Goal: Information Seeking & Learning: Learn about a topic

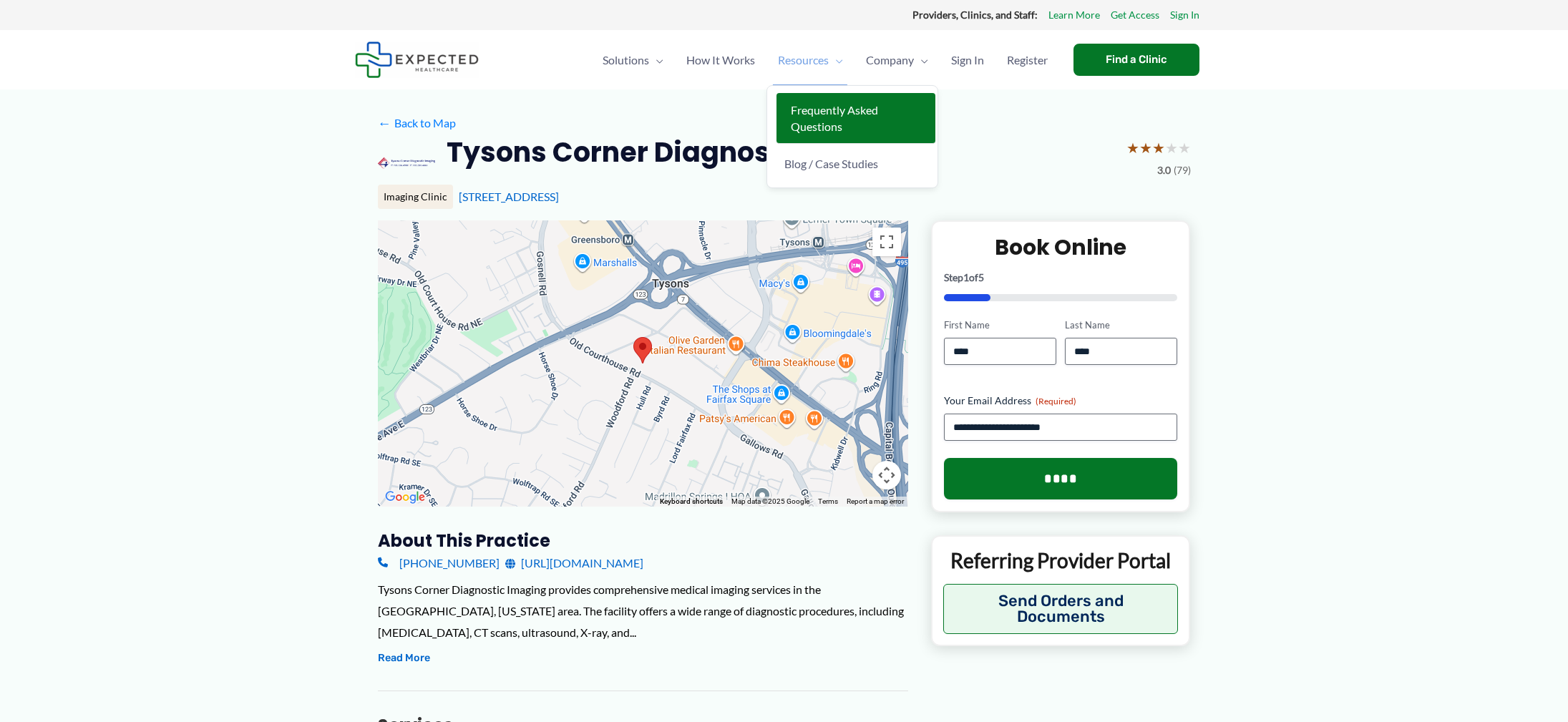
click at [808, 126] on span "Frequently Asked Questions" at bounding box center [834, 118] width 88 height 30
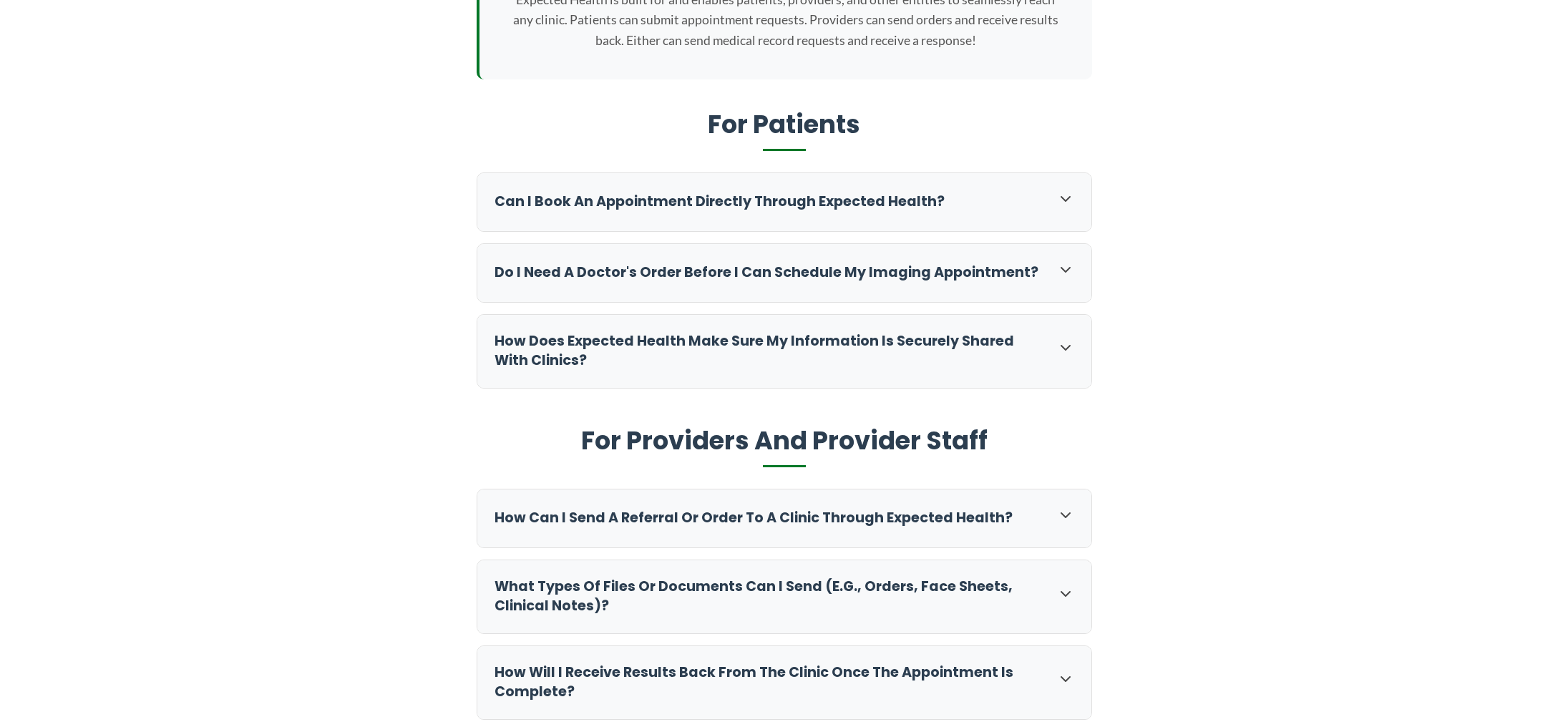
scroll to position [406, 0]
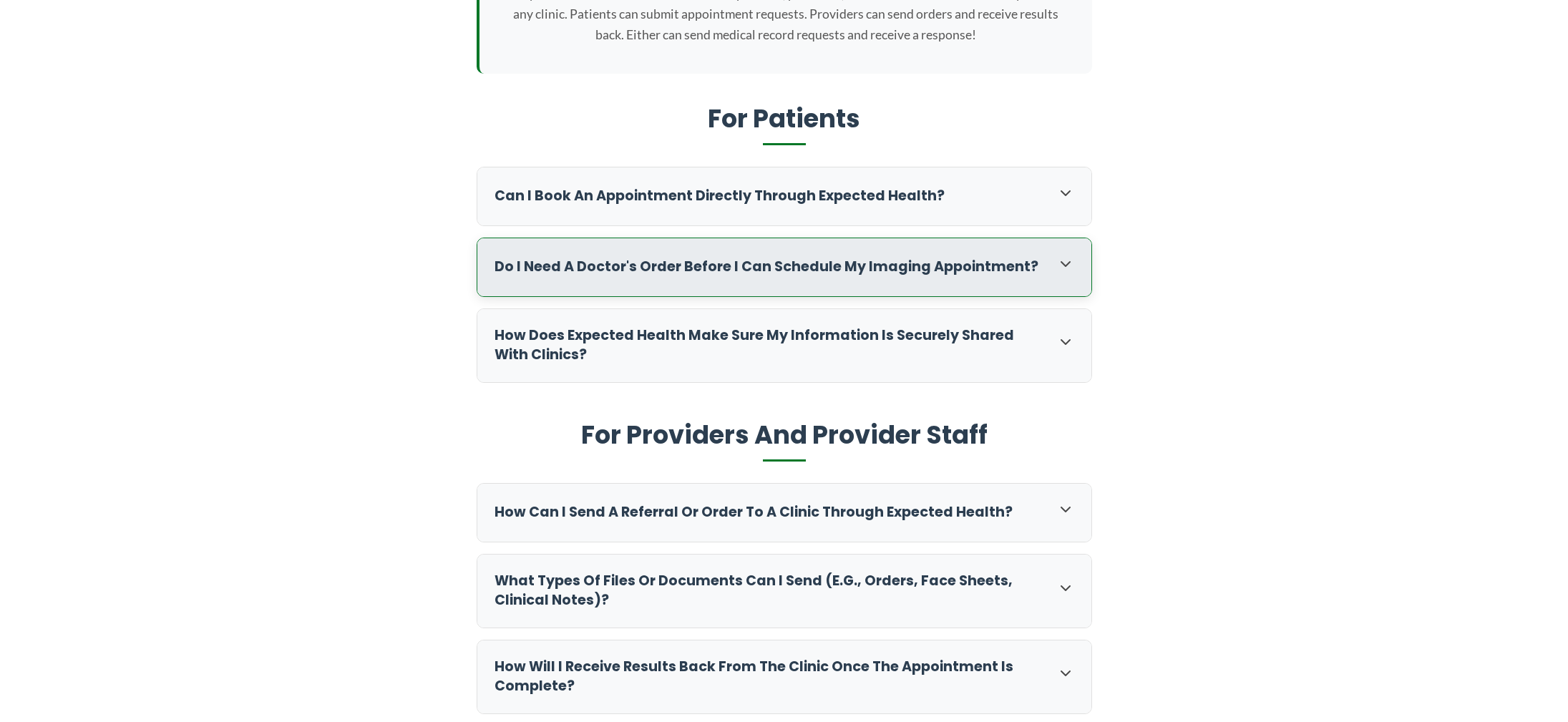
click at [1069, 267] on icon at bounding box center [1065, 264] width 17 height 17
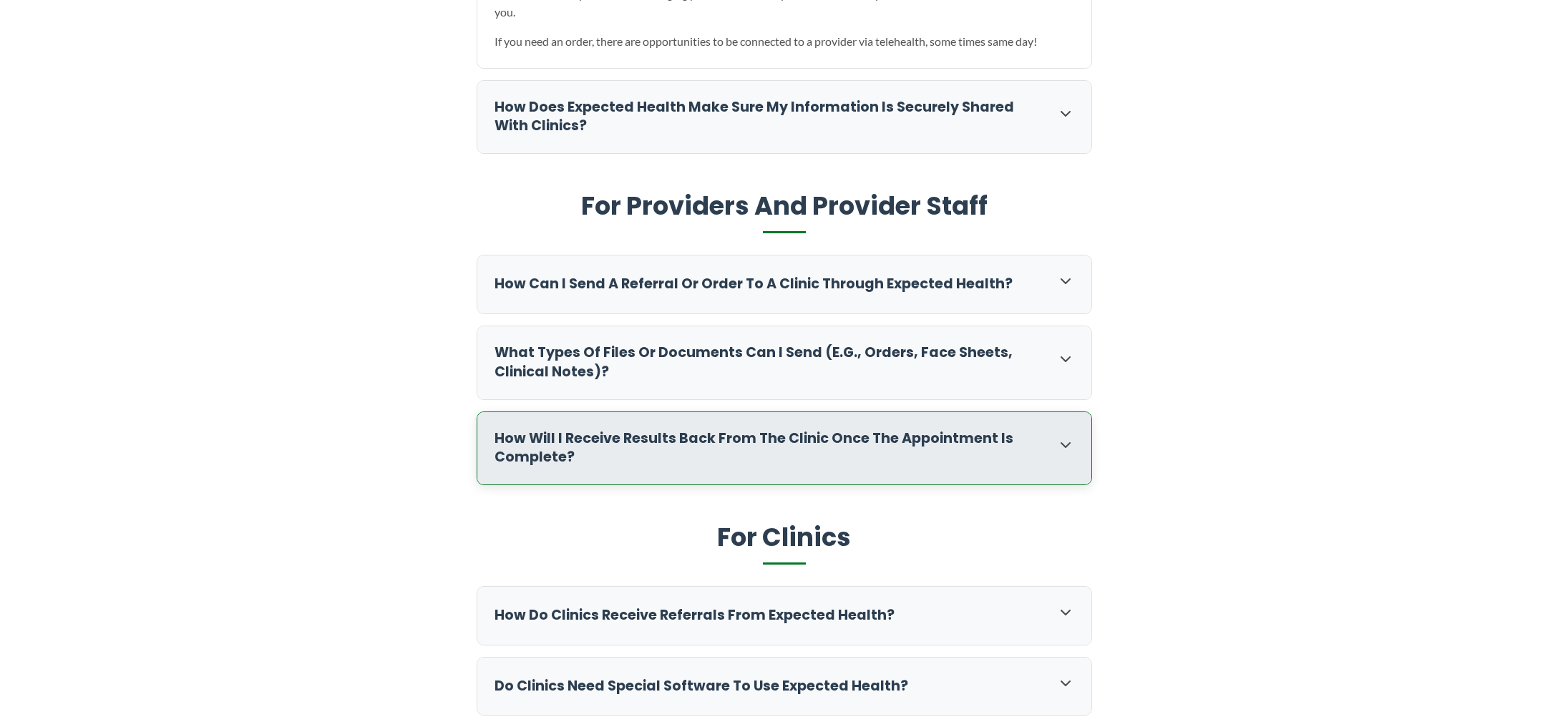
click at [1071, 443] on icon at bounding box center [1065, 445] width 17 height 17
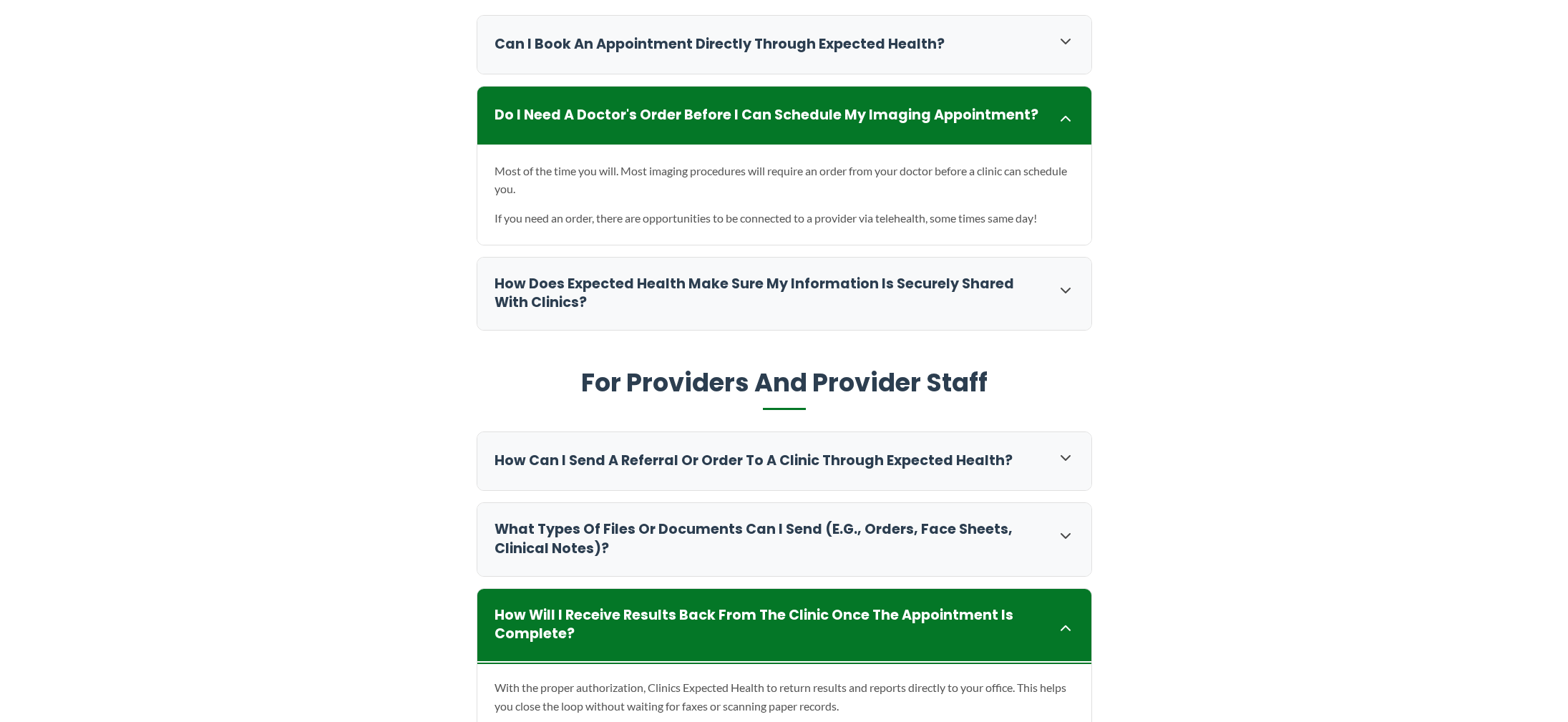
scroll to position [553, 0]
